Goal: Task Accomplishment & Management: Manage account settings

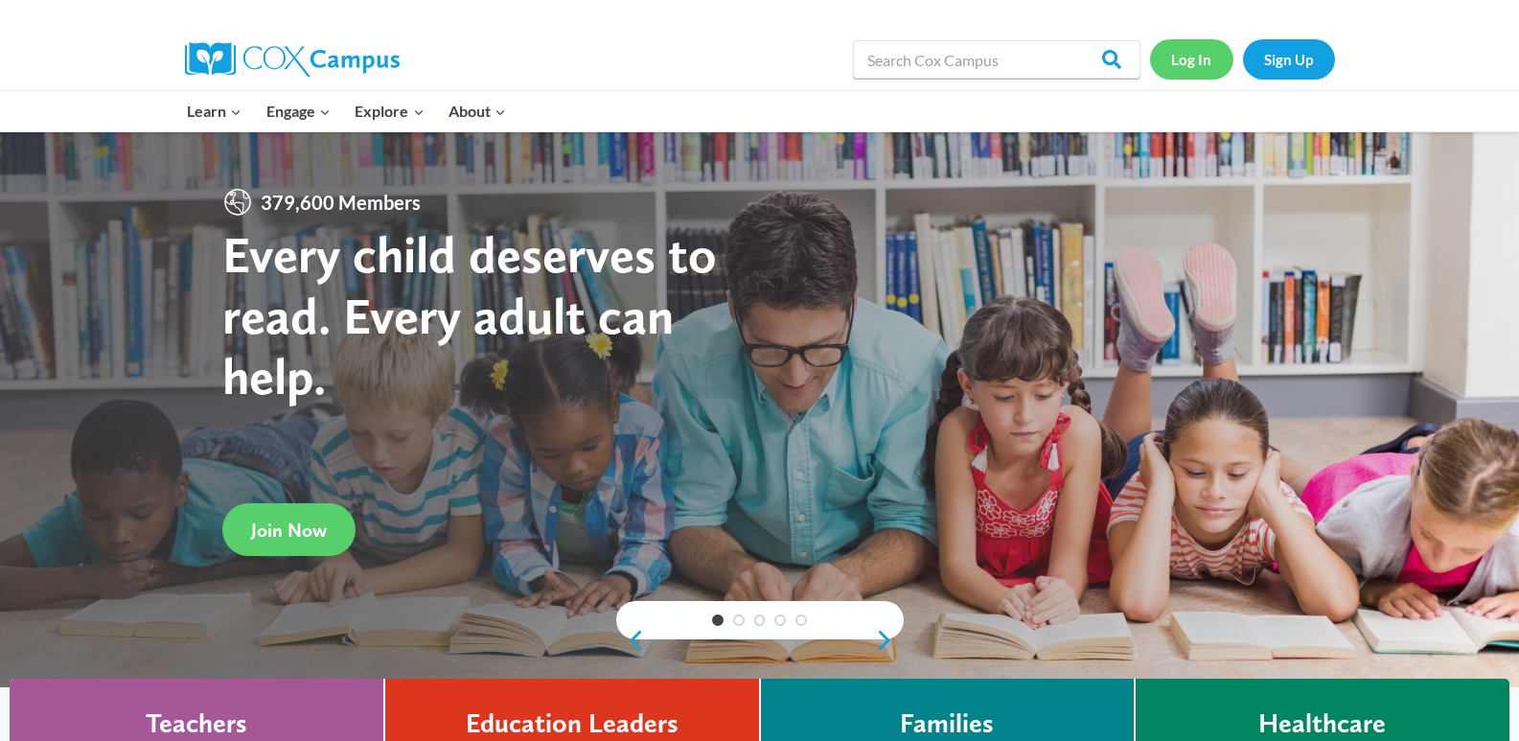
click at [1205, 60] on link "Log In" at bounding box center [1191, 58] width 83 height 39
click at [1178, 73] on link "Log In" at bounding box center [1191, 58] width 83 height 39
click at [1192, 65] on link "Log In" at bounding box center [1191, 58] width 83 height 39
click at [1191, 67] on link "Log In" at bounding box center [1191, 58] width 83 height 39
click at [1197, 67] on link "Log In" at bounding box center [1191, 58] width 83 height 39
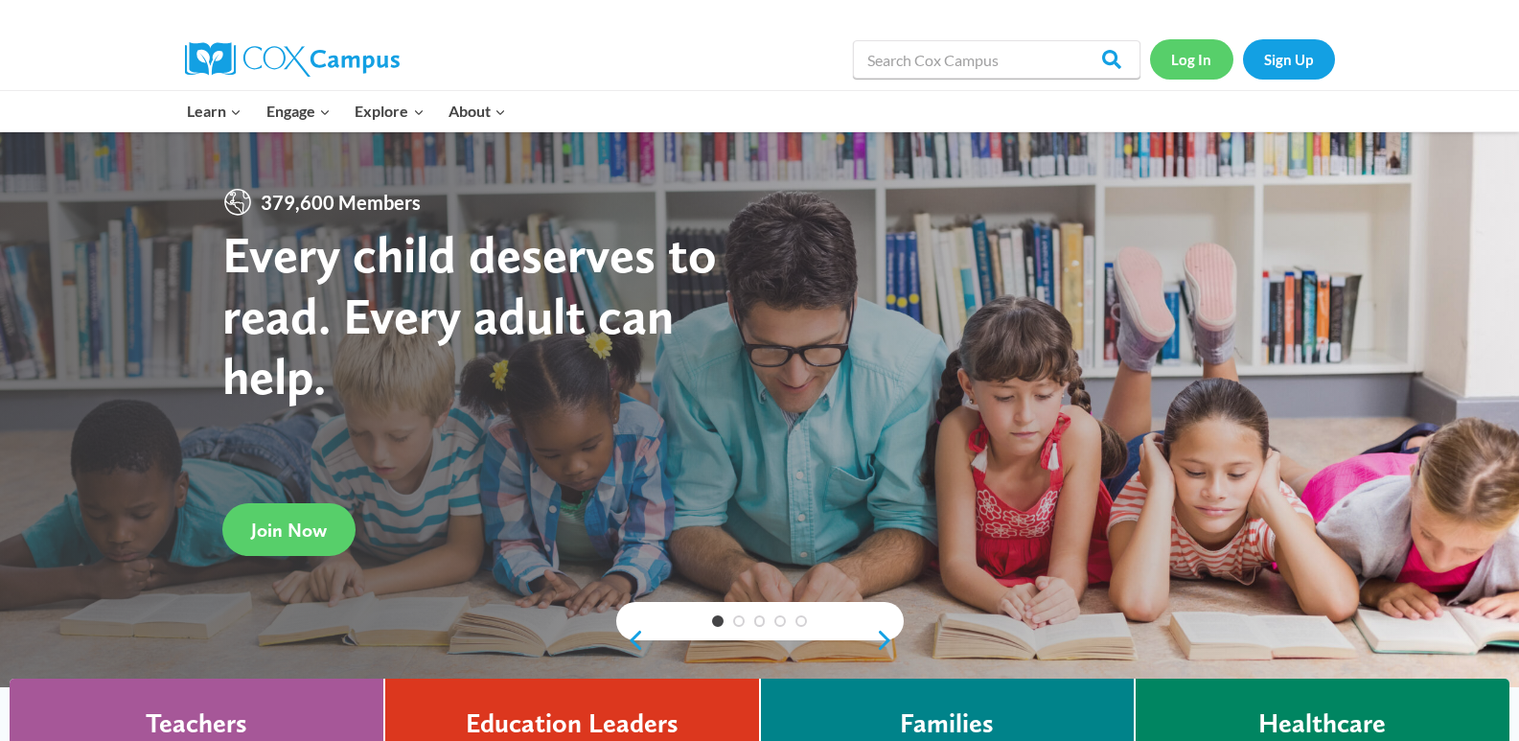
click at [1191, 56] on link "Log In" at bounding box center [1191, 58] width 83 height 39
click at [1196, 62] on link "Log In" at bounding box center [1191, 58] width 83 height 39
drag, startPoint x: 0, startPoint y: 0, endPoint x: 1195, endPoint y: 58, distance: 1196.8
click at [1195, 58] on link "Log In" at bounding box center [1191, 58] width 83 height 39
click at [1199, 58] on link "Log In" at bounding box center [1191, 58] width 83 height 39
